Goal: Task Accomplishment & Management: Use online tool/utility

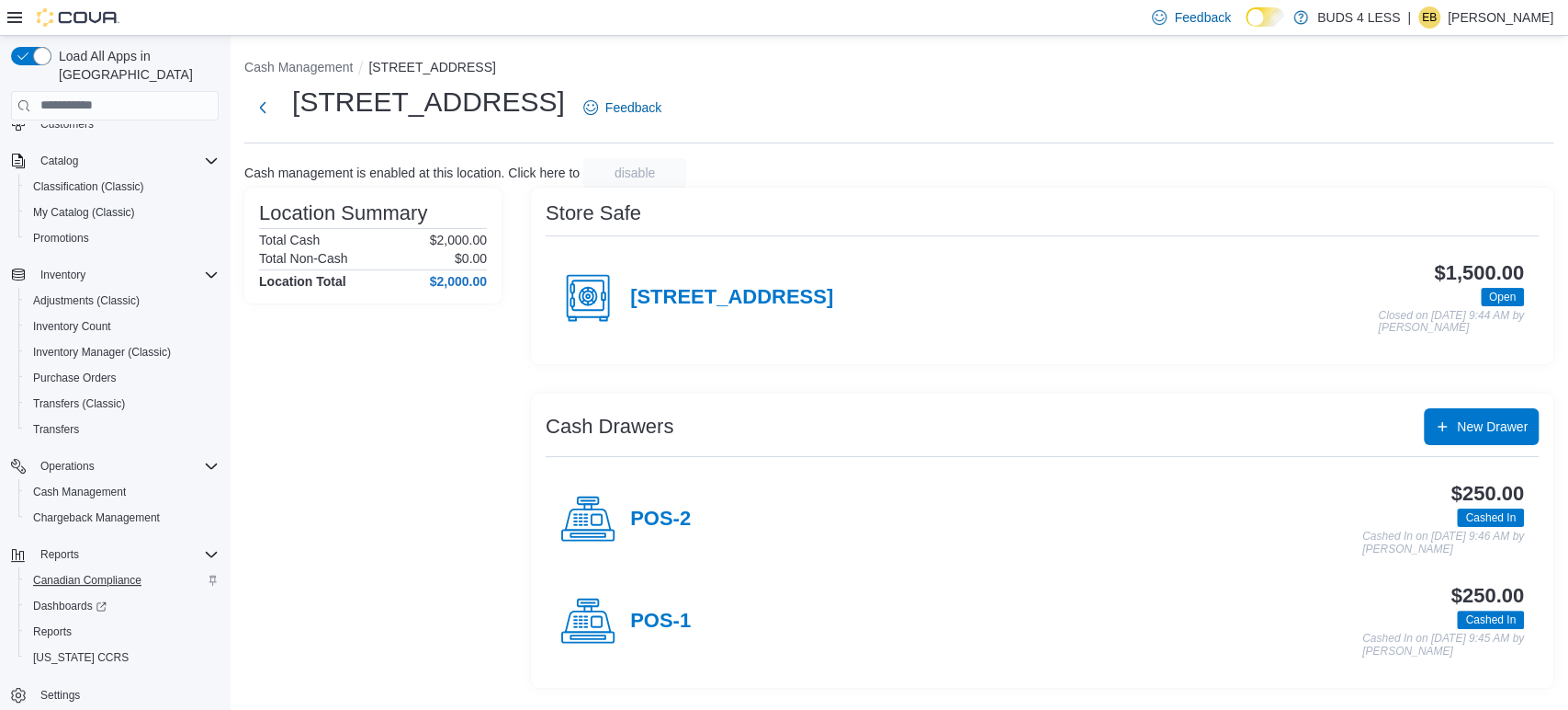
scroll to position [95, 0]
click at [44, 624] on span "Reports" at bounding box center [53, 631] width 39 height 15
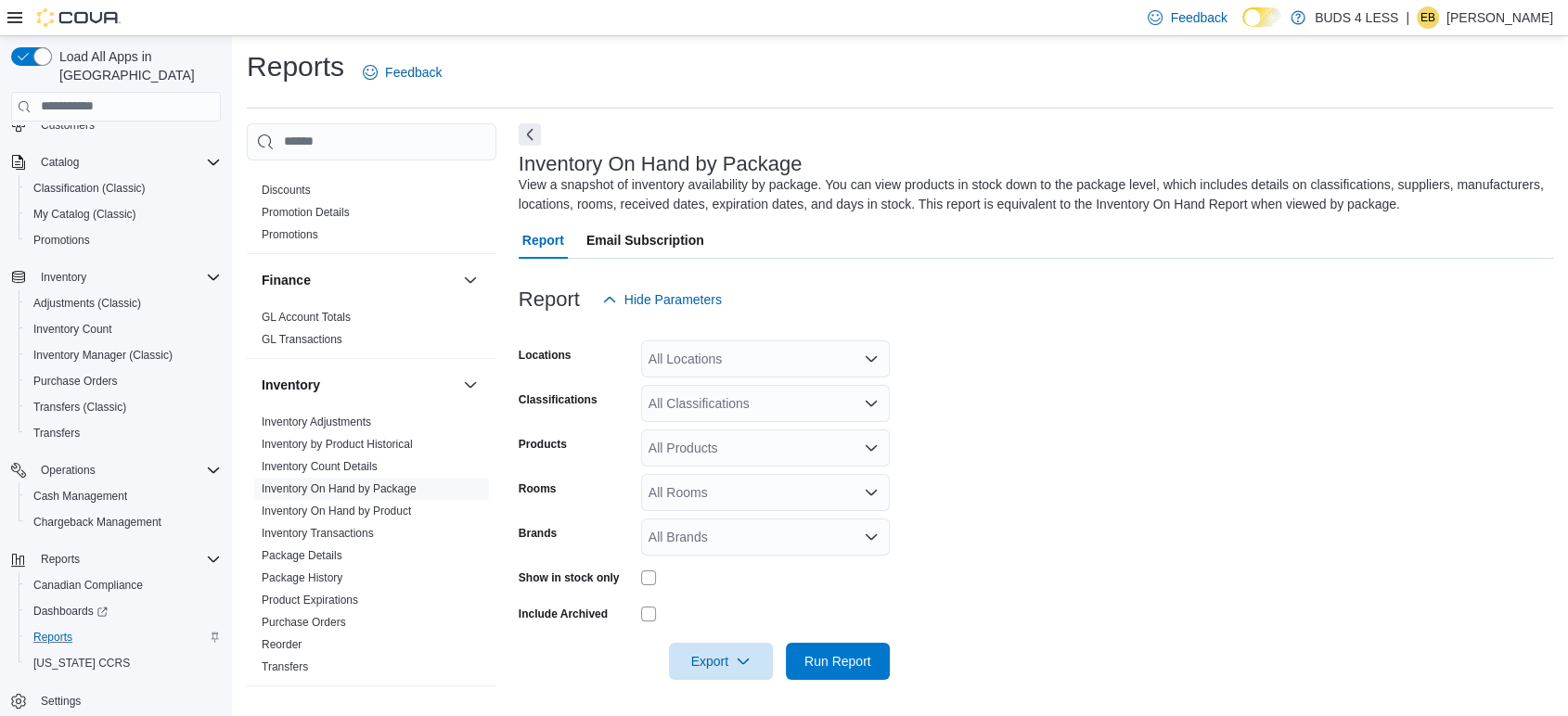
scroll to position [721, 0]
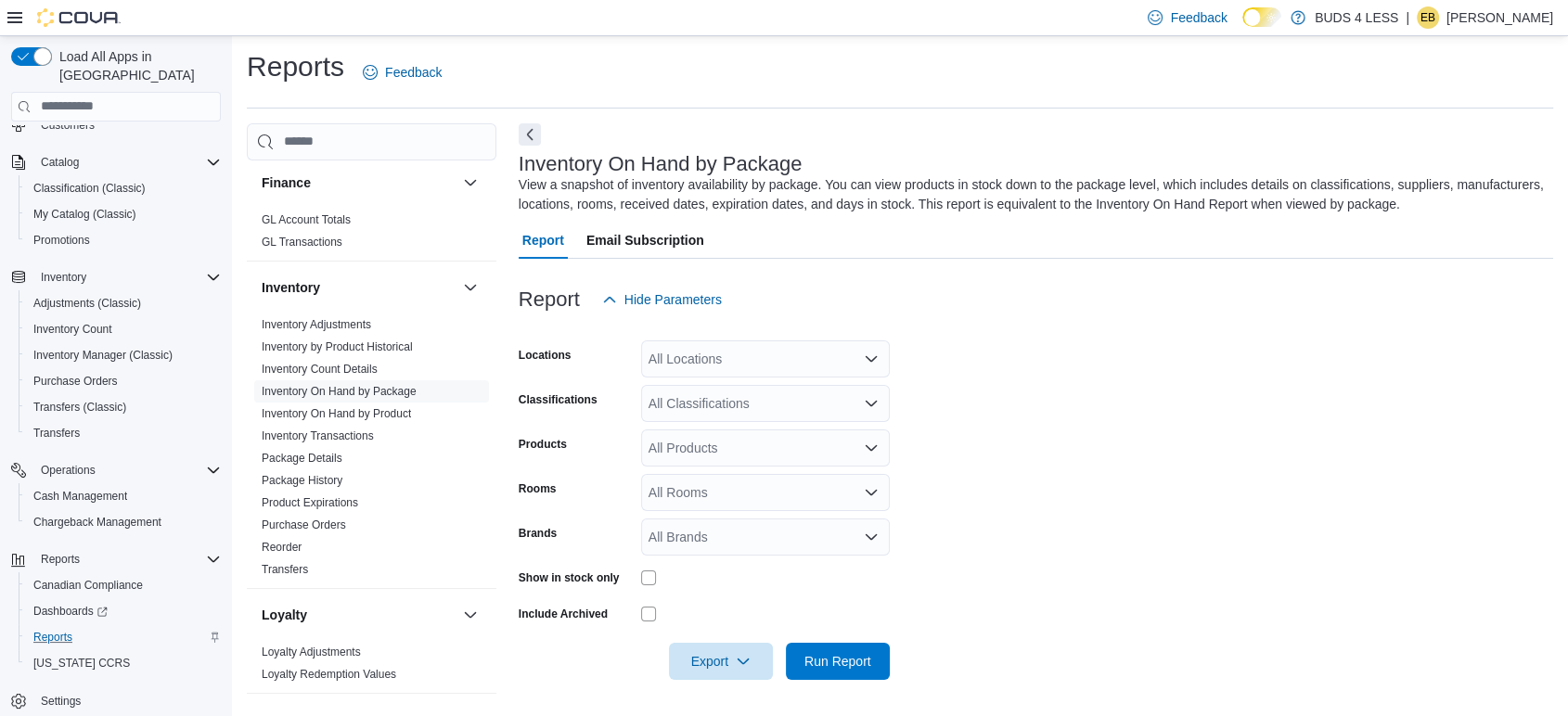
click at [764, 353] on div "All Locations" at bounding box center [765, 359] width 248 height 37
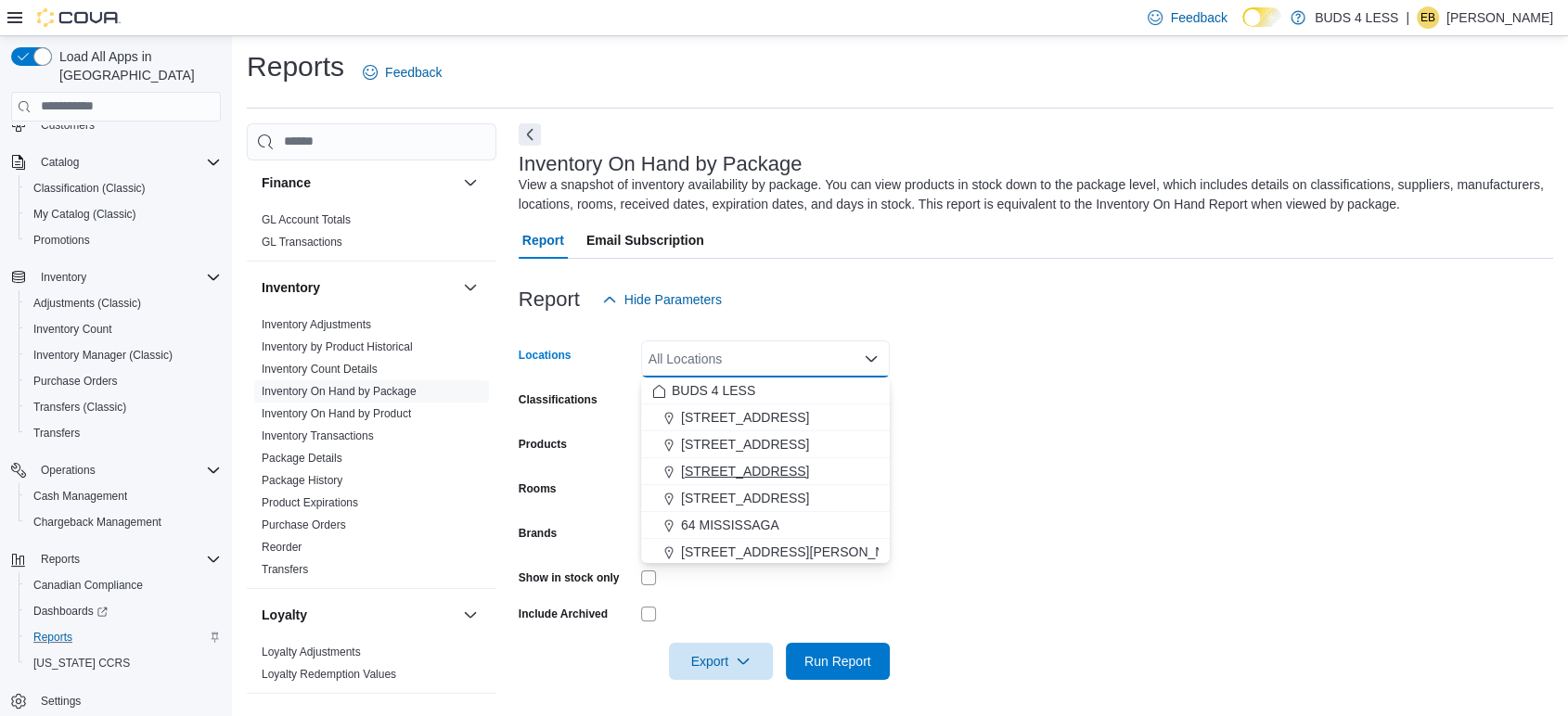
click at [767, 480] on button "[STREET_ADDRESS]" at bounding box center [765, 471] width 248 height 27
click at [1023, 400] on form "Locations [STREET_ADDRESS] Selected. [STREET_ADDRESS]. Press Backspace to delet…" at bounding box center [1035, 498] width 1034 height 361
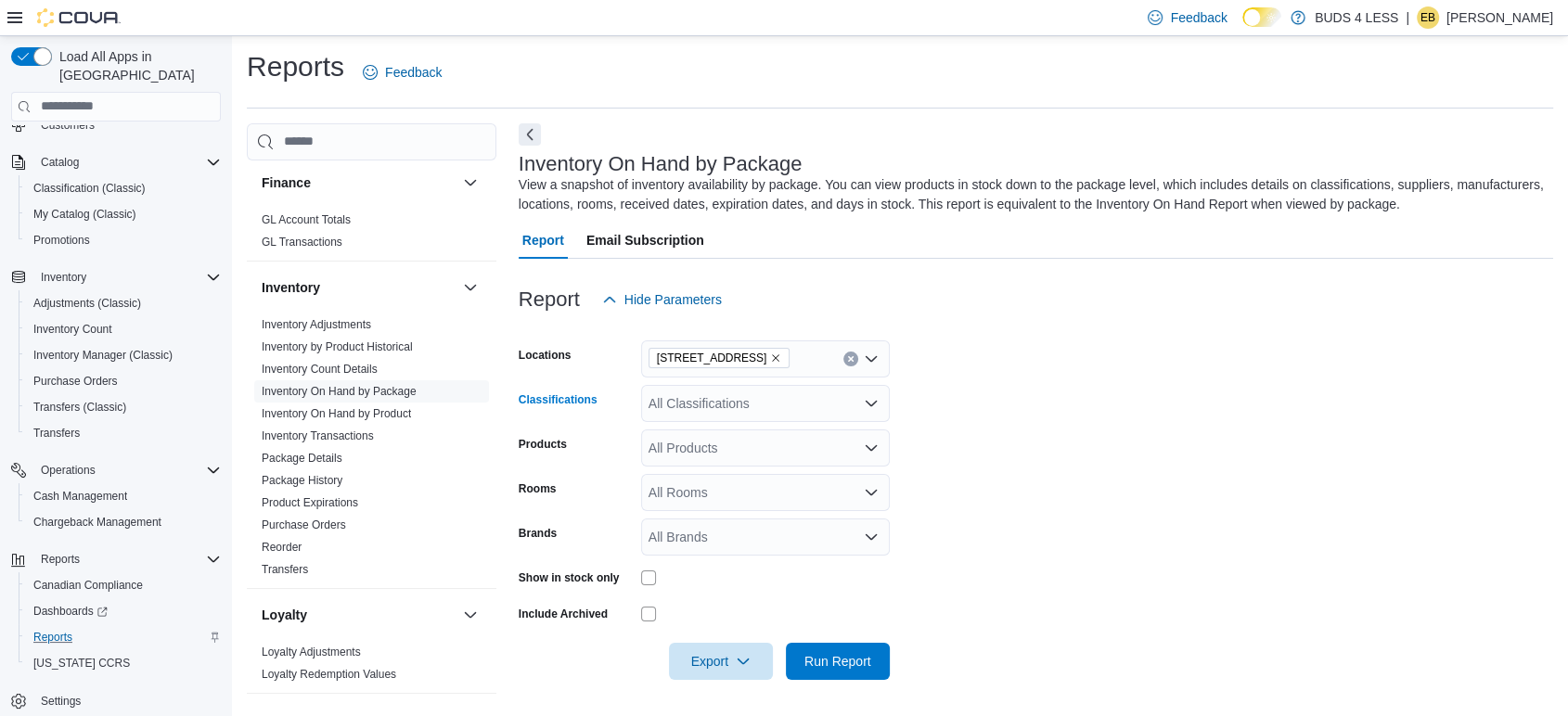
click at [826, 393] on div "All Classifications" at bounding box center [765, 403] width 248 height 37
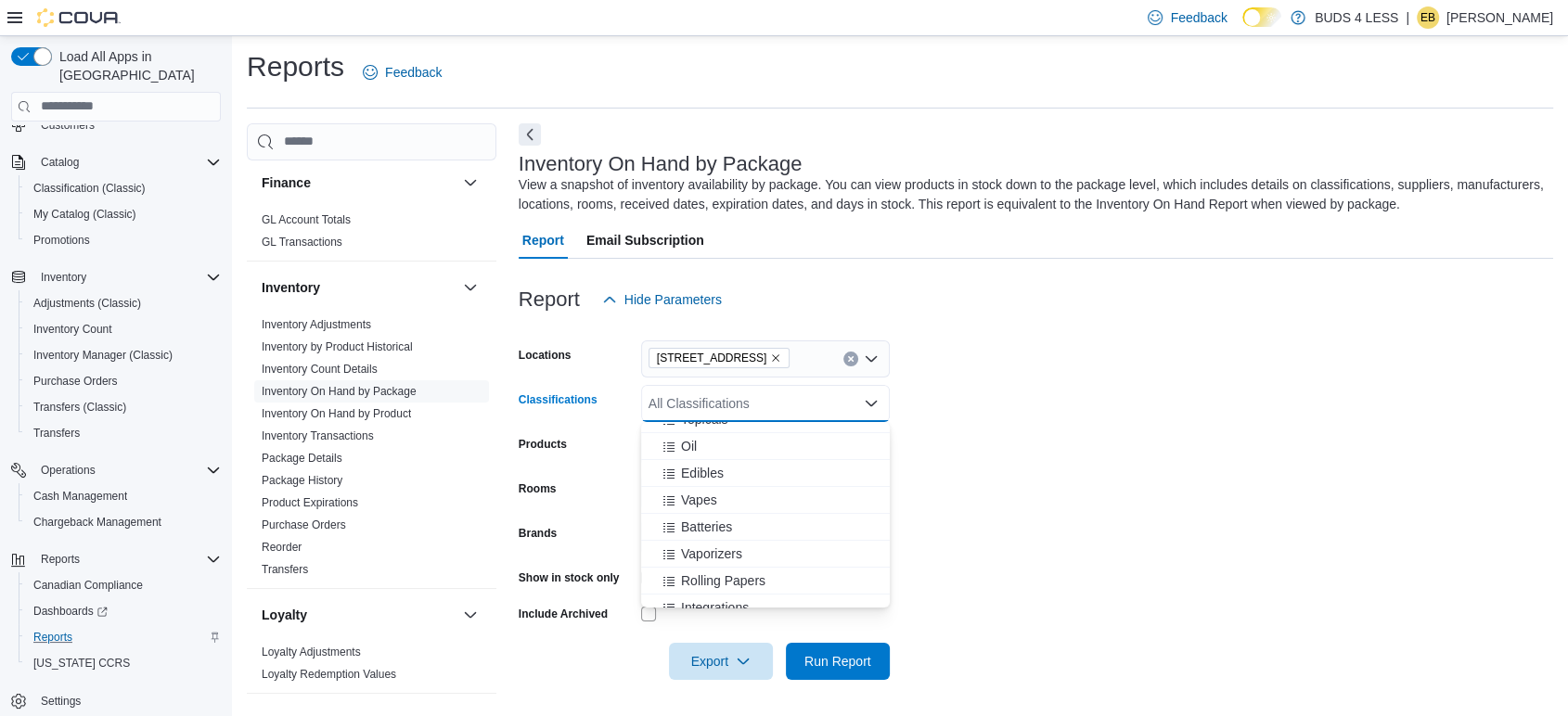
scroll to position [205, 0]
click at [699, 496] on span "Vapes" at bounding box center [699, 498] width 36 height 19
click at [1035, 467] on form "Locations [STREET_ADDRESS] Classifications Vapes Combo box. Selected. Vapes. Pr…" at bounding box center [1035, 498] width 1034 height 361
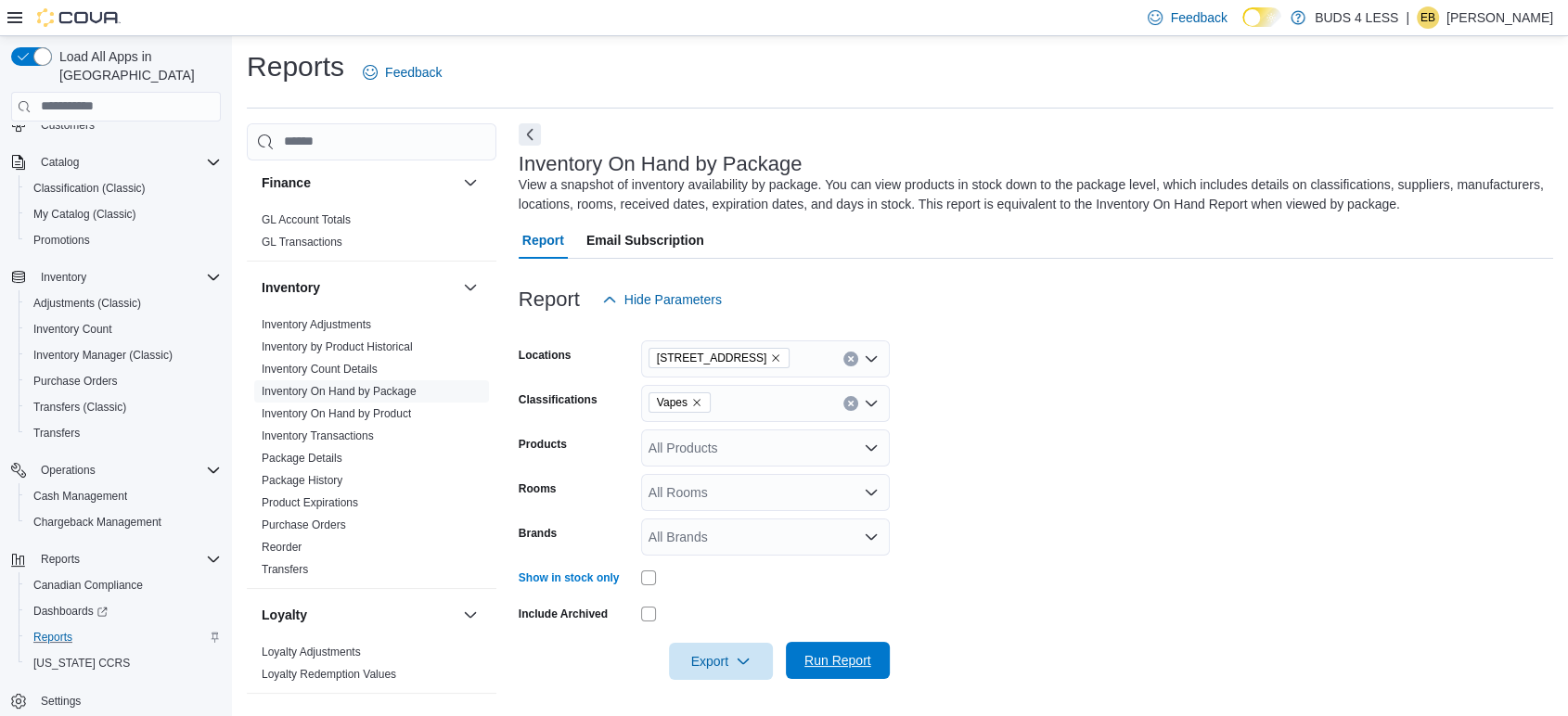
click at [828, 653] on span "Run Report" at bounding box center [838, 660] width 67 height 19
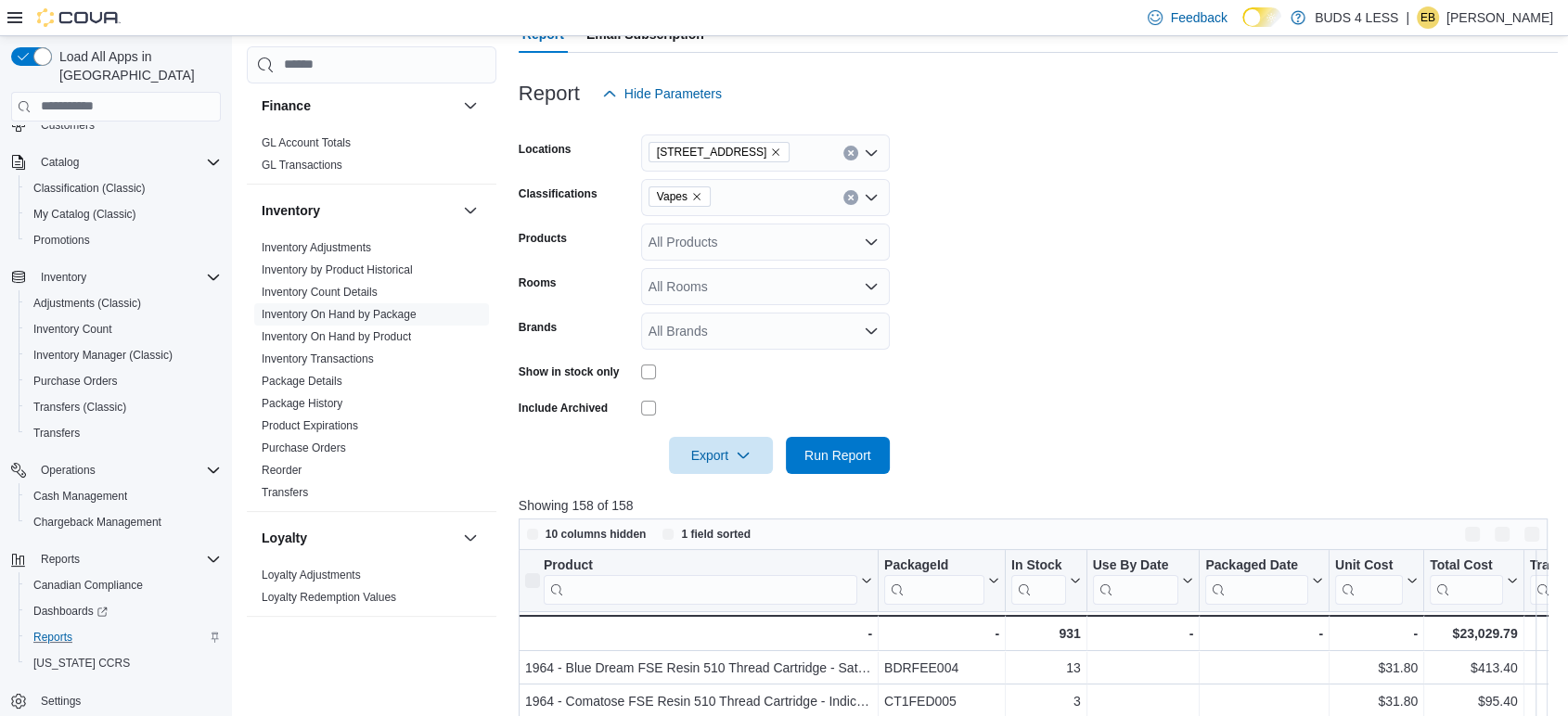
scroll to position [415, 0]
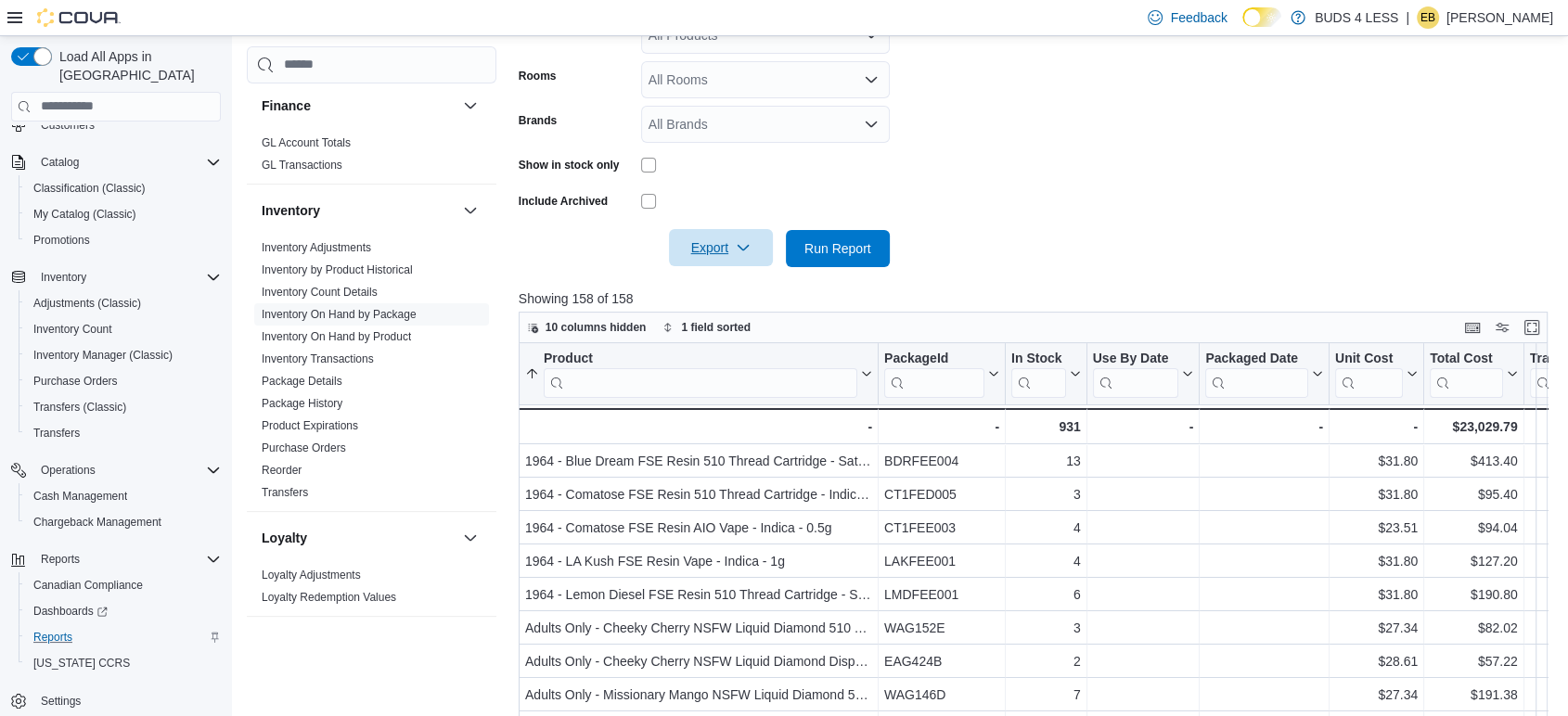
click at [730, 242] on span "Export" at bounding box center [720, 247] width 81 height 37
click at [744, 288] on span "Export to Excel" at bounding box center [723, 286] width 83 height 15
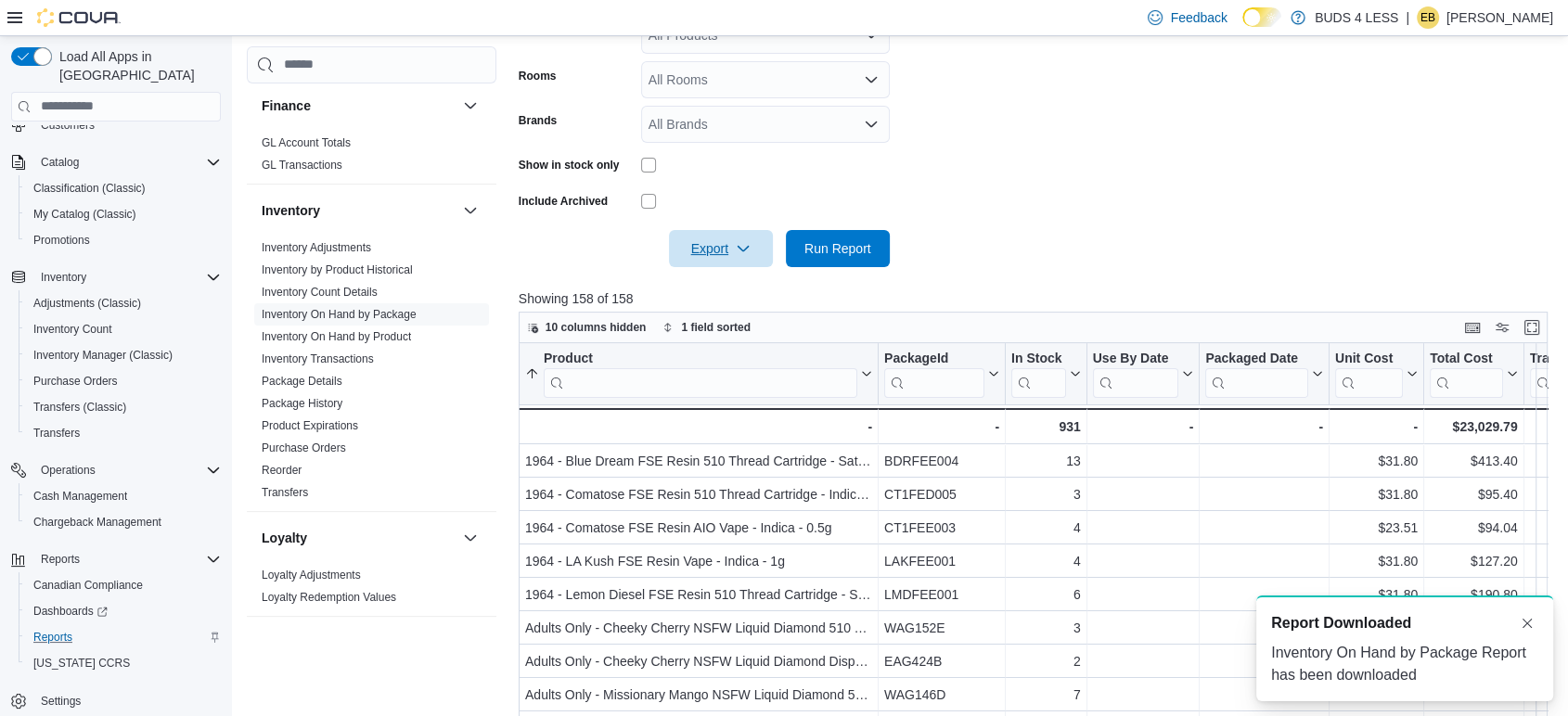
scroll to position [0, 0]
